Goal: Information Seeking & Learning: Learn about a topic

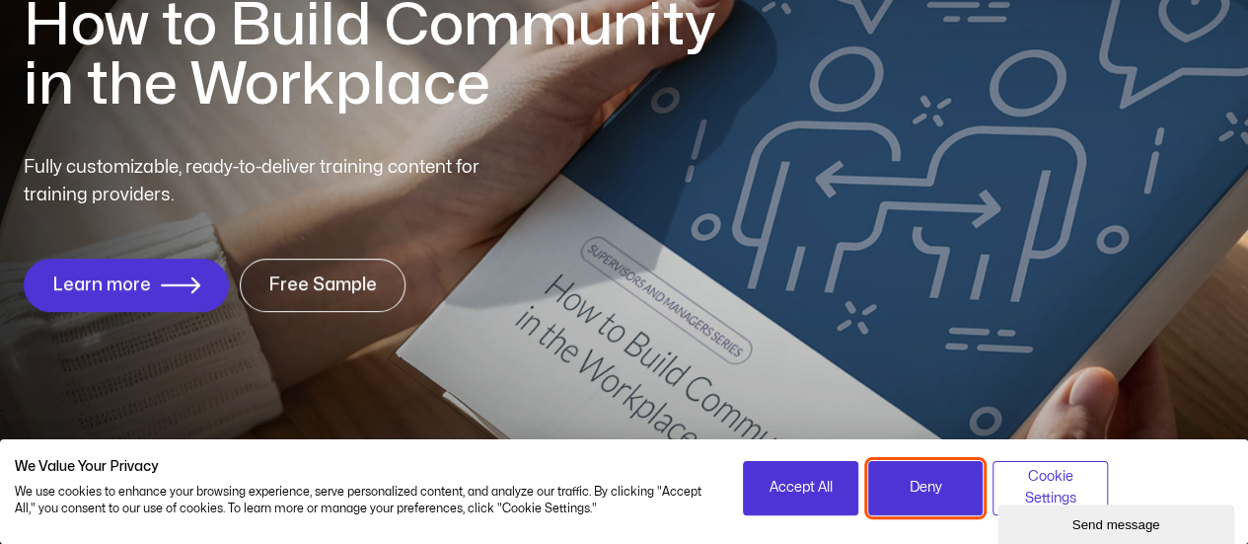
click at [930, 483] on span "Deny" at bounding box center [926, 488] width 33 height 22
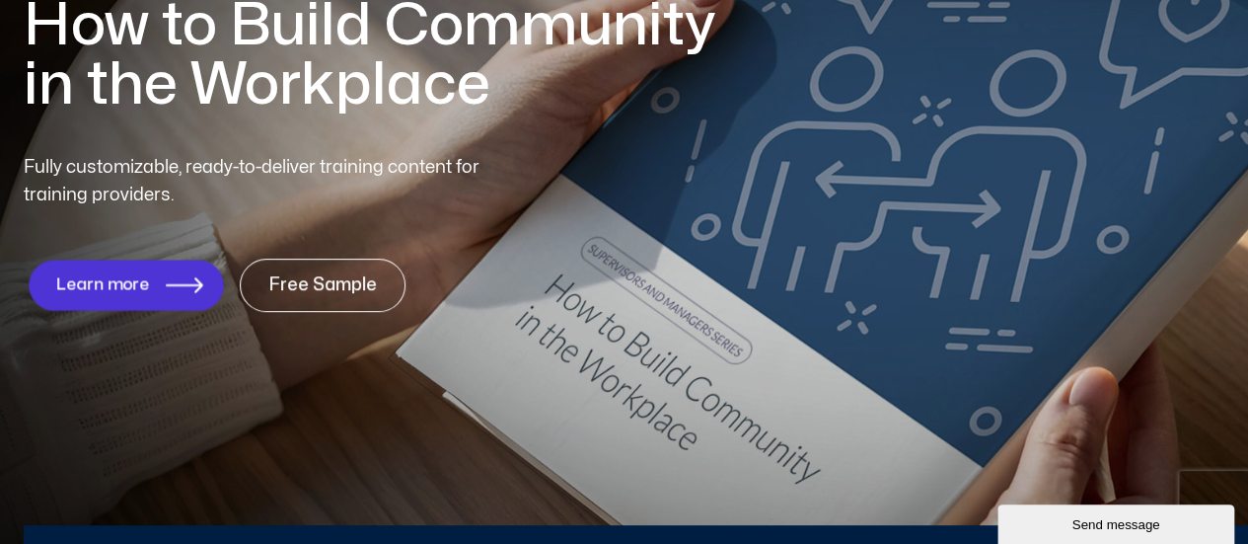
click at [168, 287] on icon "1 of 1" at bounding box center [184, 284] width 37 height 17
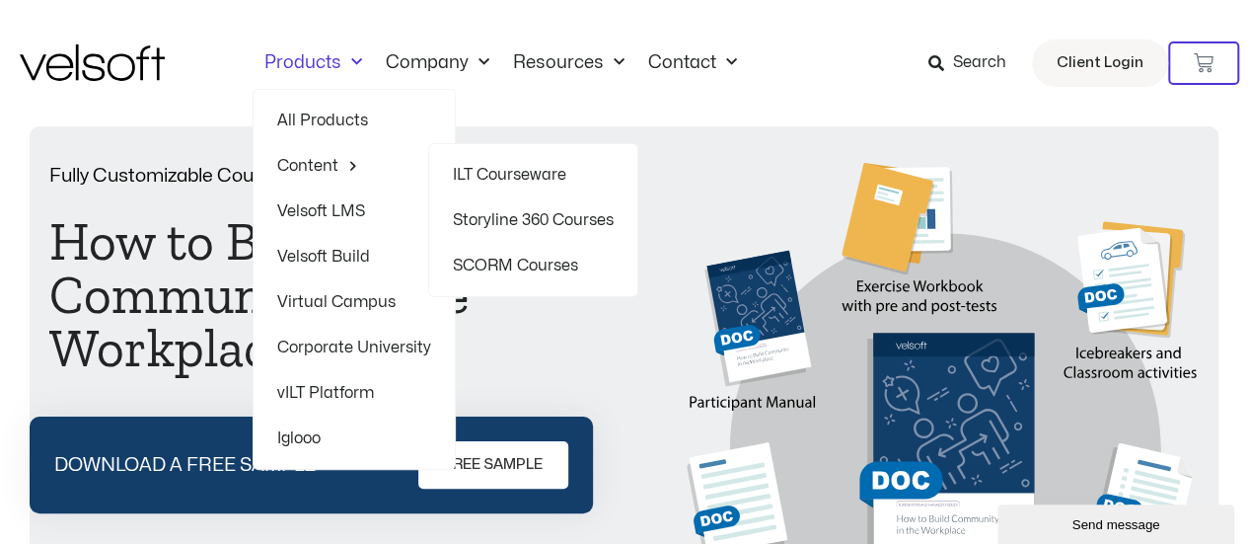
click at [535, 227] on link "Storyline 360 Courses" at bounding box center [533, 219] width 161 height 45
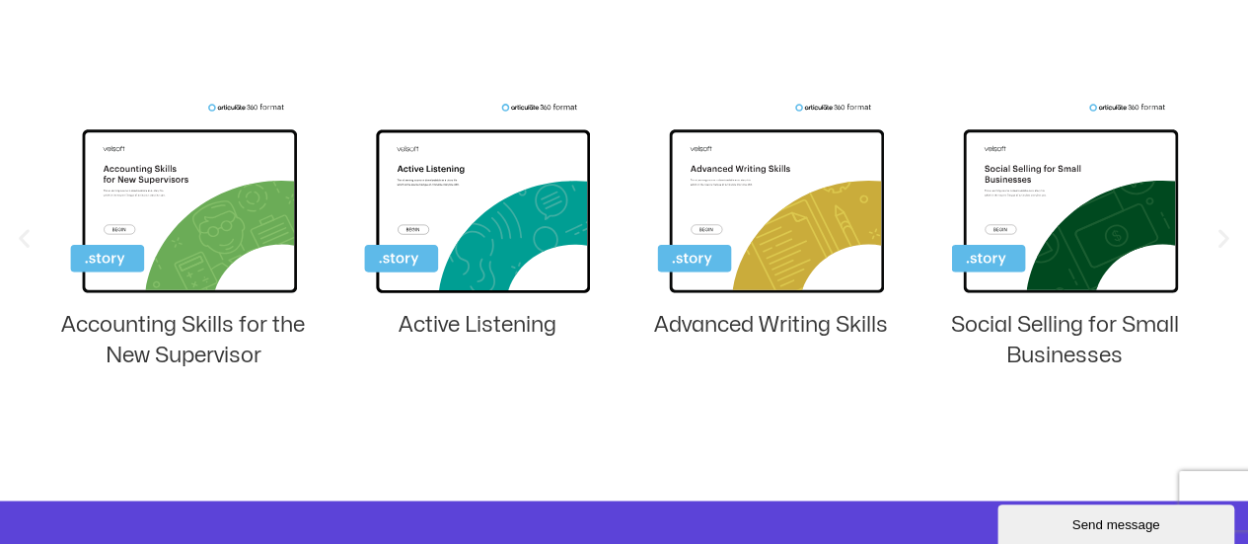
scroll to position [1407, 0]
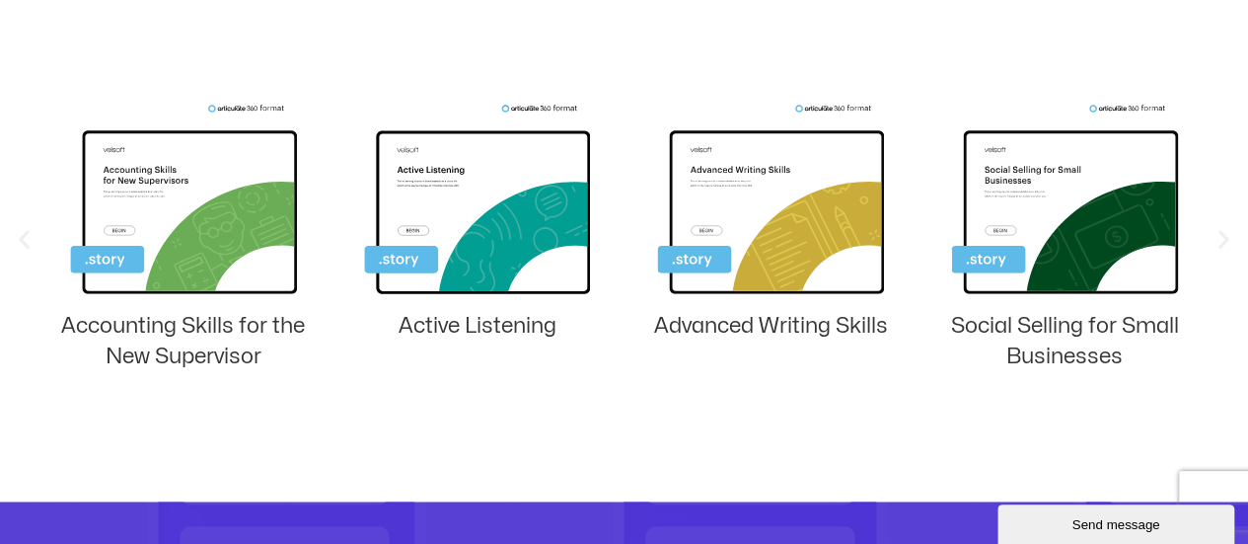
click at [1222, 230] on icon "Next slide" at bounding box center [1224, 238] width 25 height 25
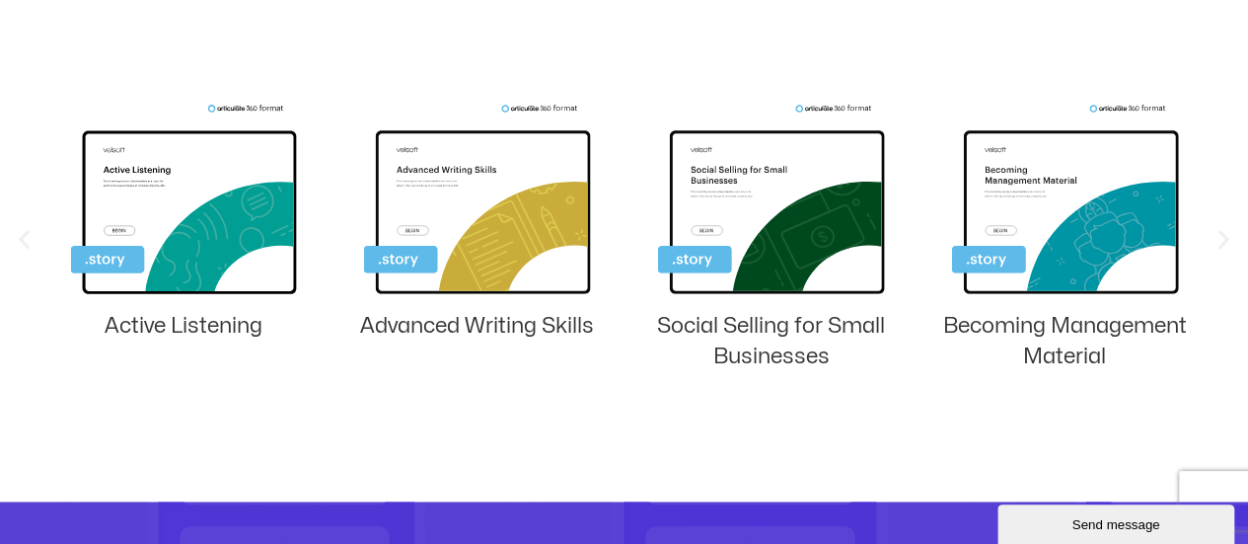
click at [1226, 242] on icon "Next slide" at bounding box center [1224, 238] width 25 height 25
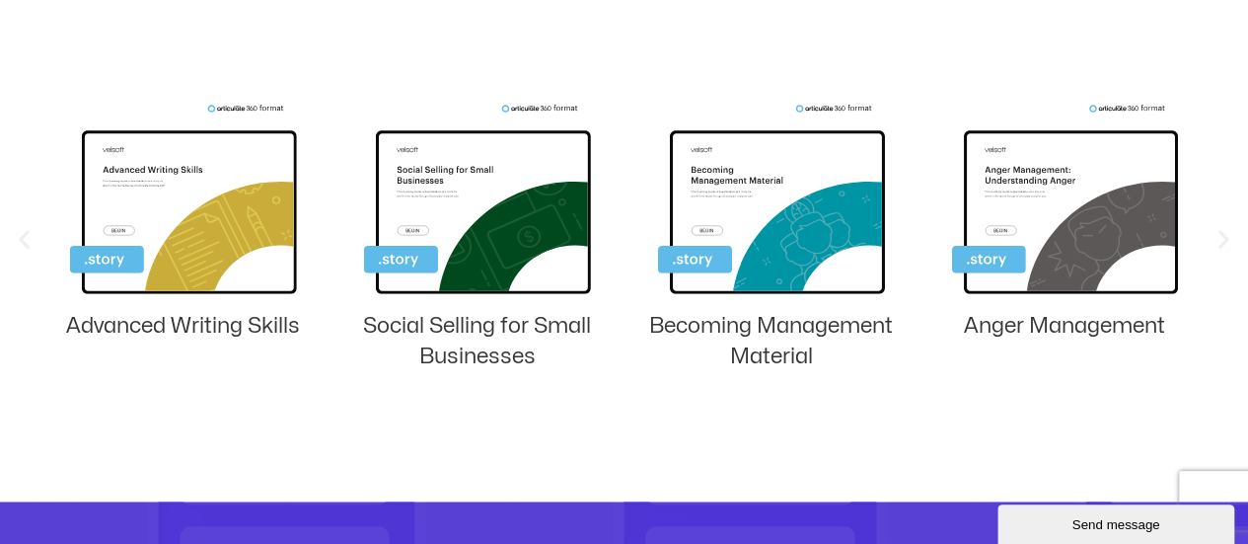
click at [1226, 242] on icon "Next slide" at bounding box center [1224, 238] width 25 height 25
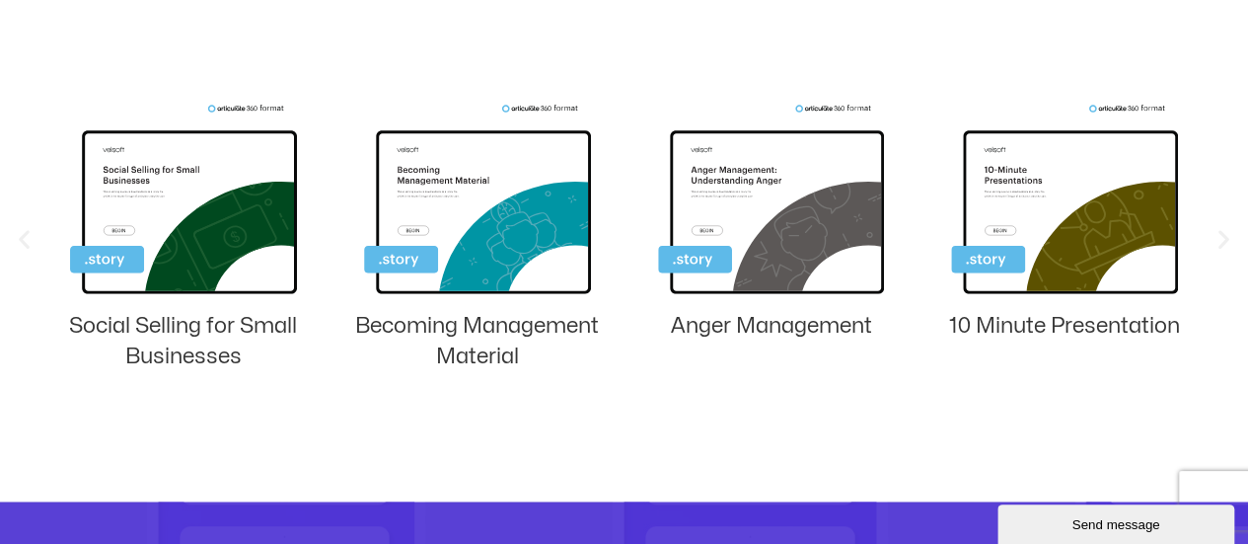
click at [1226, 242] on icon "Next slide" at bounding box center [1224, 238] width 25 height 25
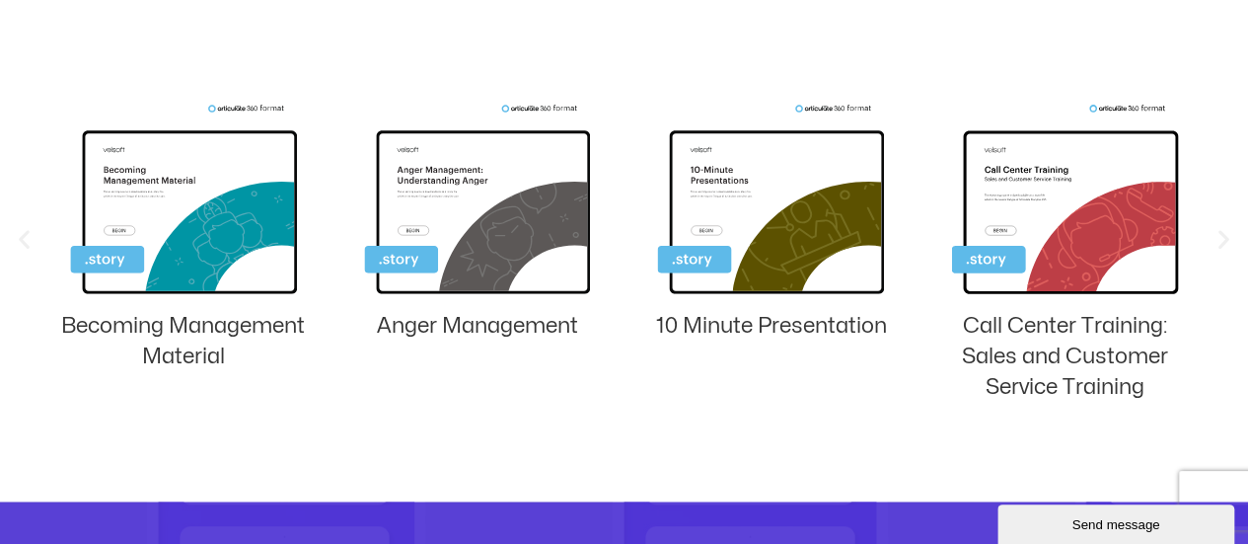
click at [1226, 242] on icon "Next slide" at bounding box center [1224, 238] width 25 height 25
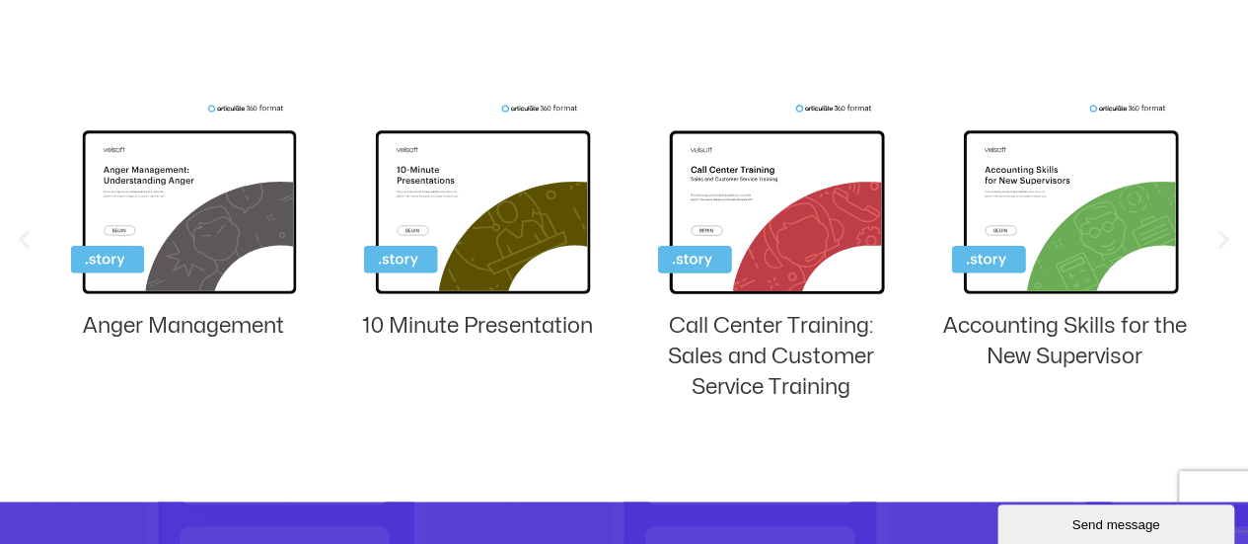
click at [1226, 242] on icon "Next slide" at bounding box center [1224, 238] width 25 height 25
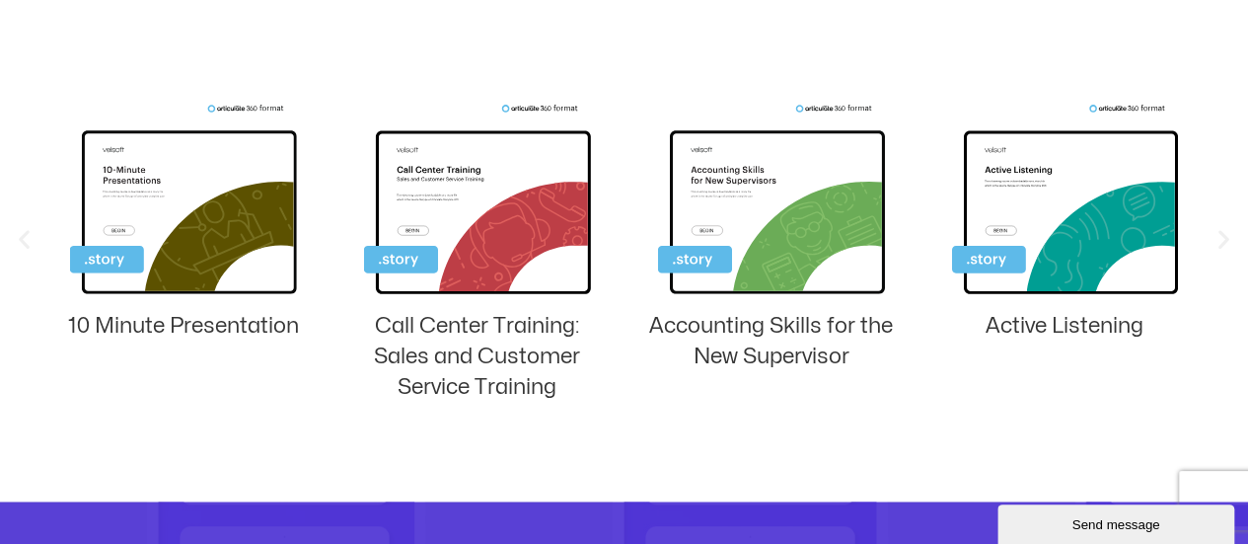
click at [1226, 242] on icon "Next slide" at bounding box center [1224, 238] width 25 height 25
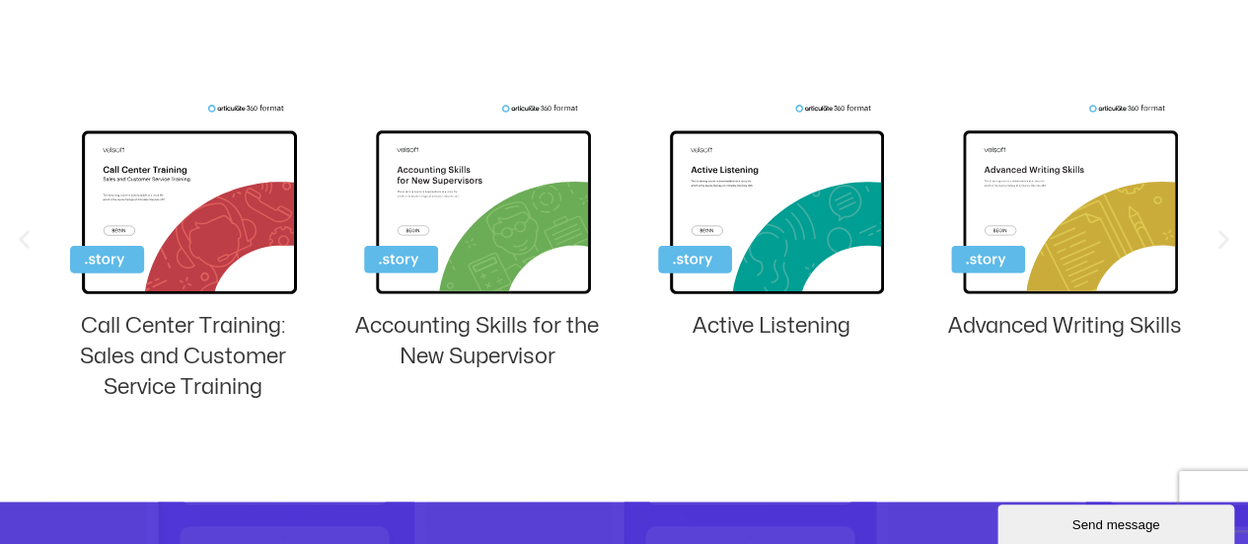
click at [730, 218] on img "3 / 8" at bounding box center [771, 202] width 227 height 197
